Goal: Browse casually

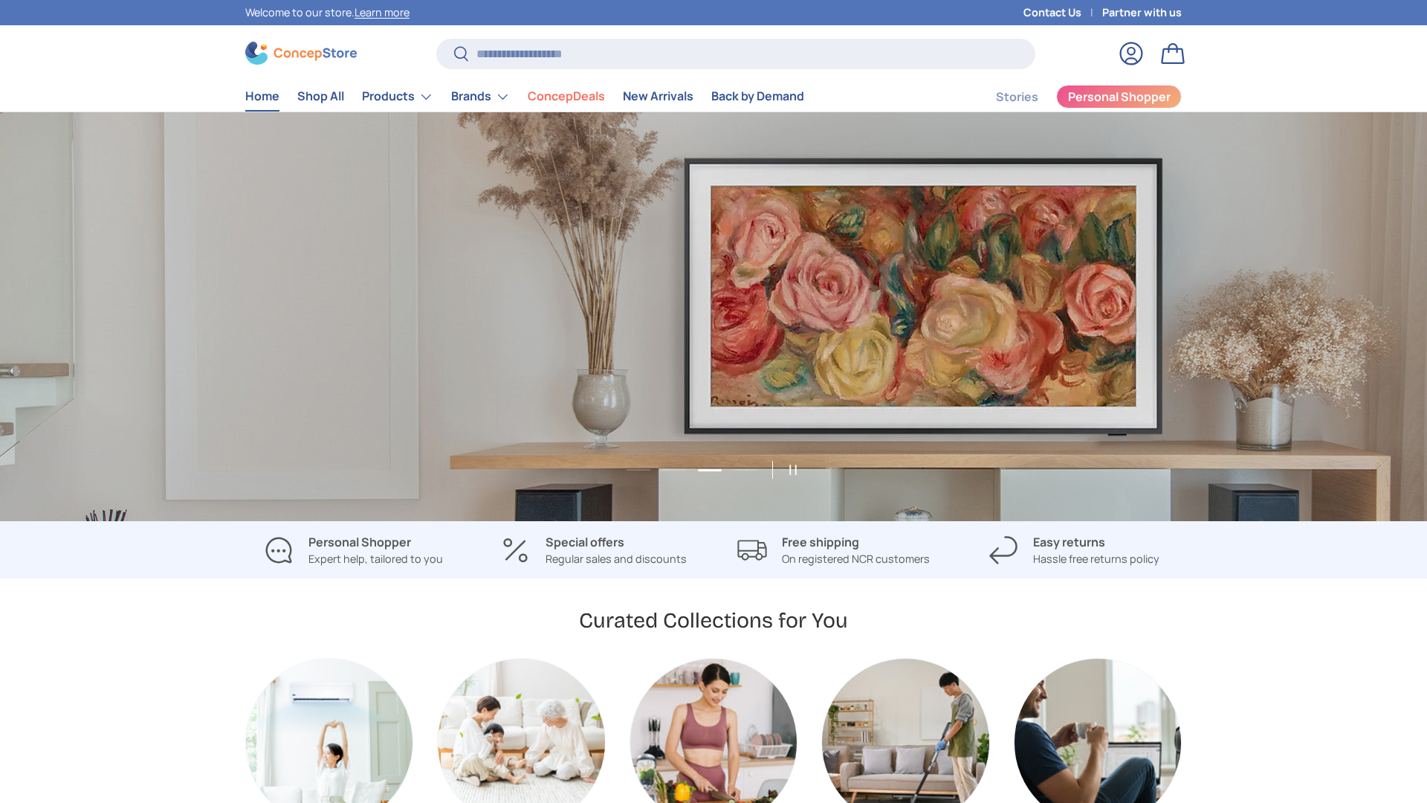
scroll to position [0, 2855]
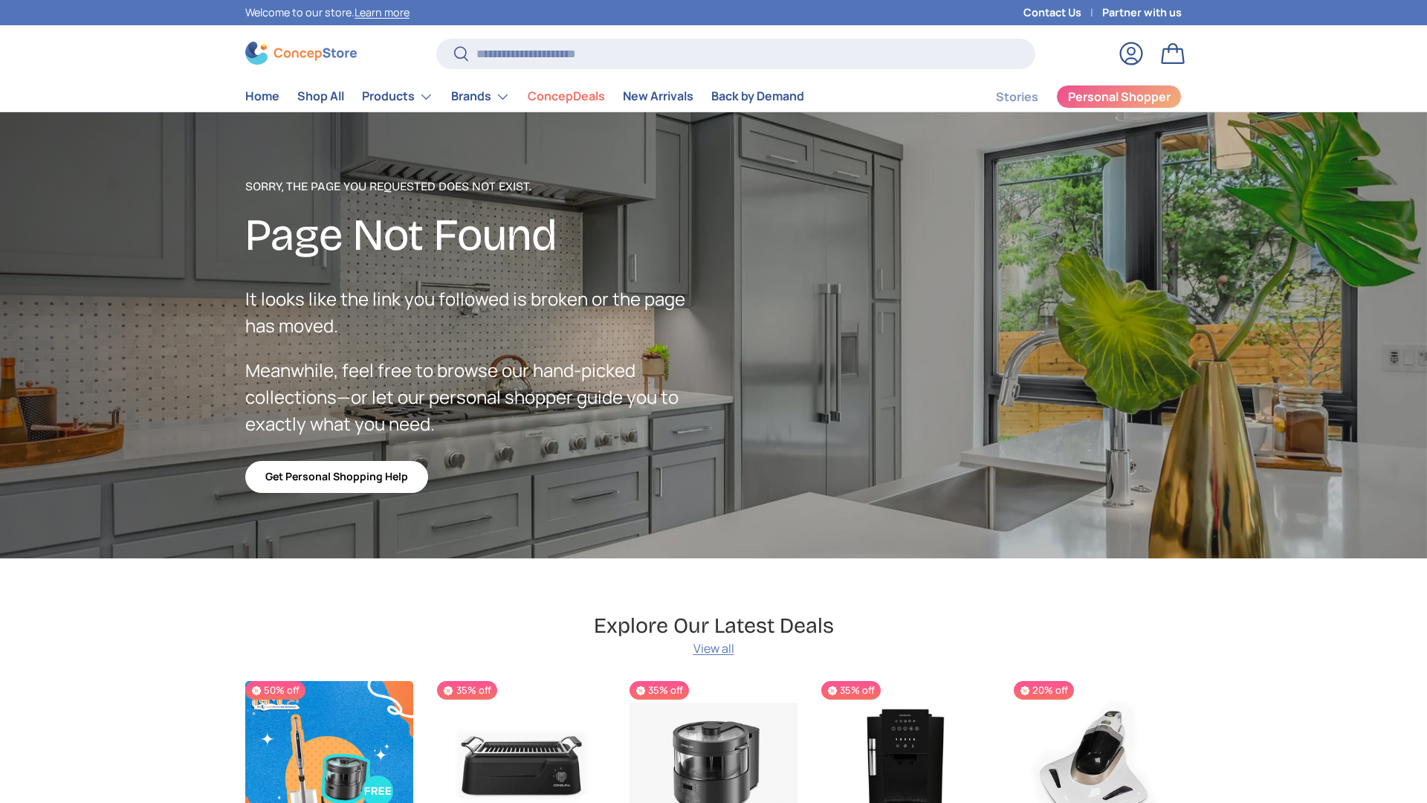
scroll to position [2655, 6078]
